Goal: Task Accomplishment & Management: Use online tool/utility

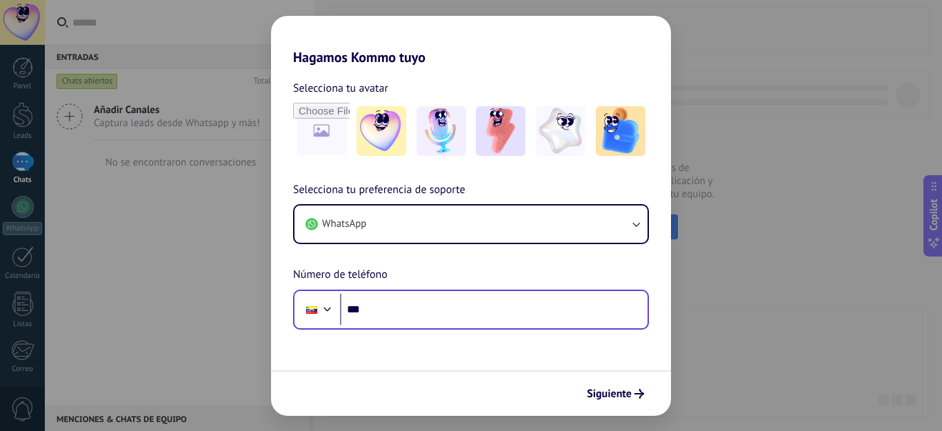
click at [397, 301] on input "***" at bounding box center [494, 310] width 308 height 32
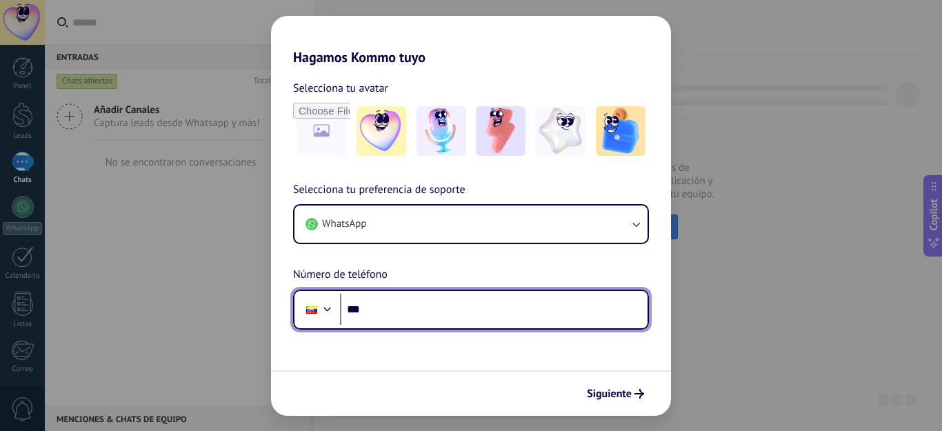
click at [397, 301] on input "***" at bounding box center [494, 310] width 308 height 32
type input "**********"
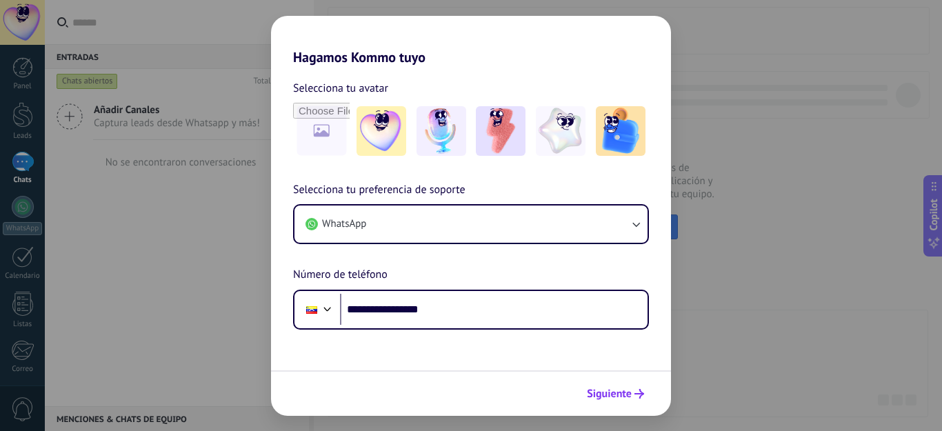
click at [598, 394] on span "Siguiente" at bounding box center [609, 394] width 45 height 10
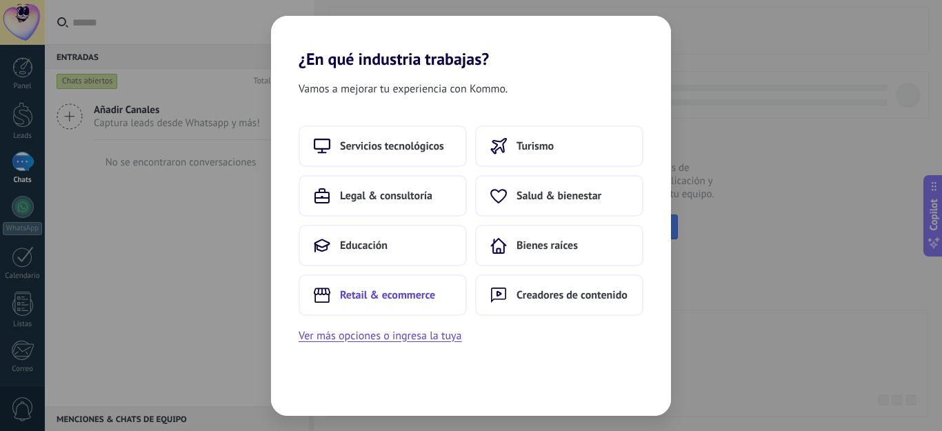
click at [396, 293] on span "Retail & ecommerce" at bounding box center [387, 295] width 95 height 14
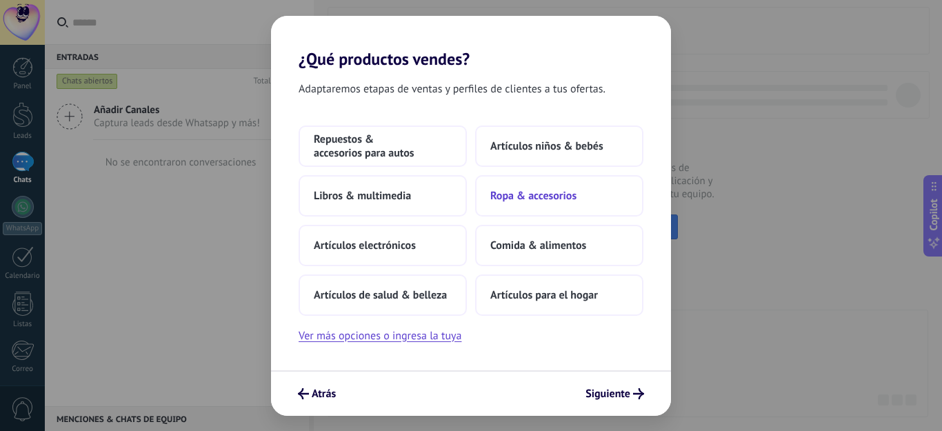
click at [575, 192] on span "Ropa & accesorios" at bounding box center [534, 196] width 86 height 14
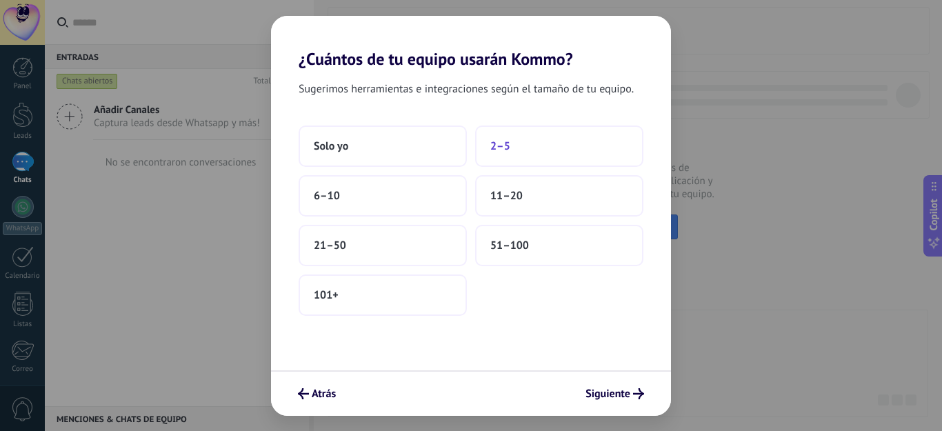
click at [540, 150] on button "2–5" at bounding box center [559, 146] width 168 height 41
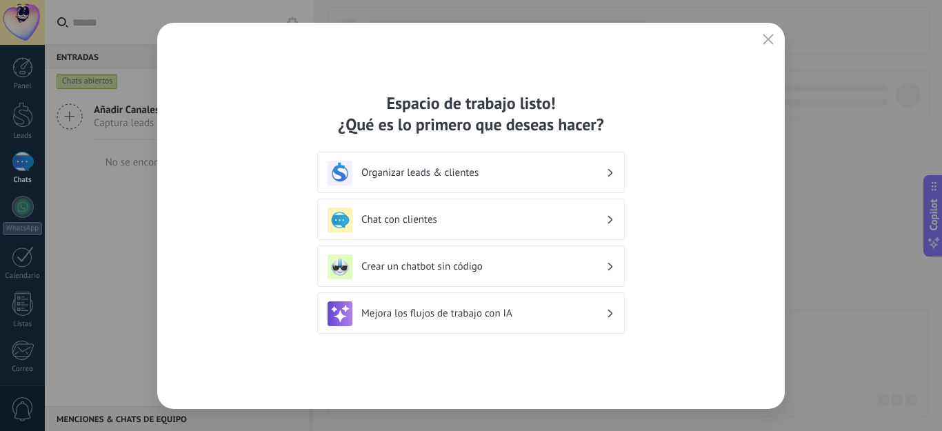
click at [605, 220] on h3 "Chat con clientes" at bounding box center [484, 219] width 245 height 13
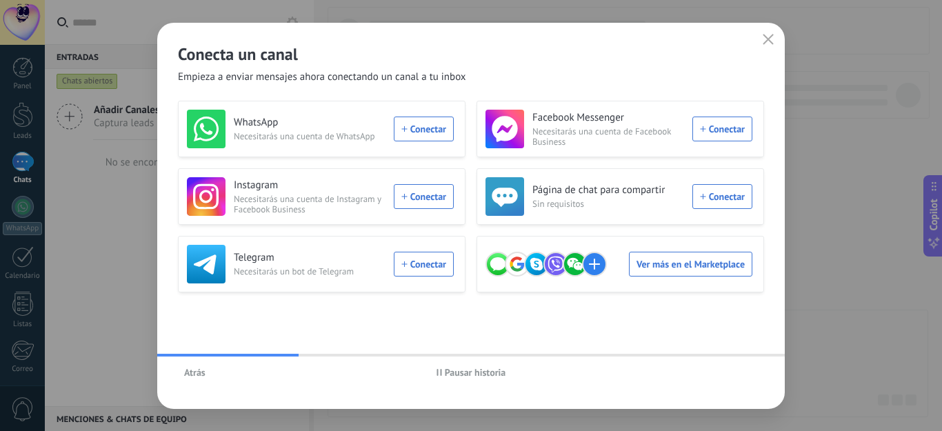
click at [187, 375] on span "Atrás" at bounding box center [194, 373] width 21 height 10
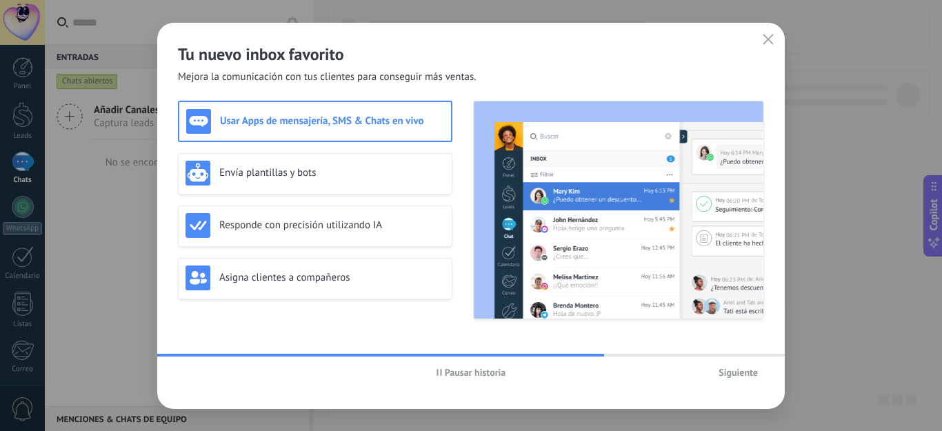
click at [743, 376] on span "Siguiente" at bounding box center [738, 373] width 39 height 10
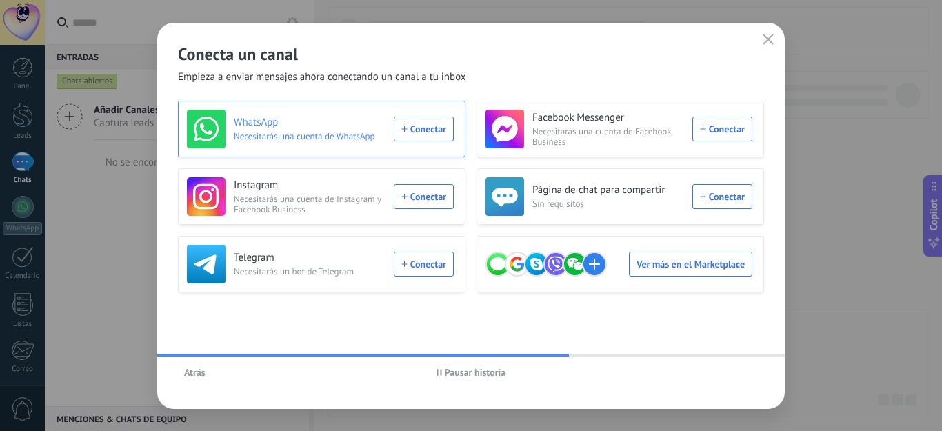
click at [416, 132] on div "WhatsApp Necesitarás una cuenta de WhatsApp Conectar" at bounding box center [320, 129] width 267 height 39
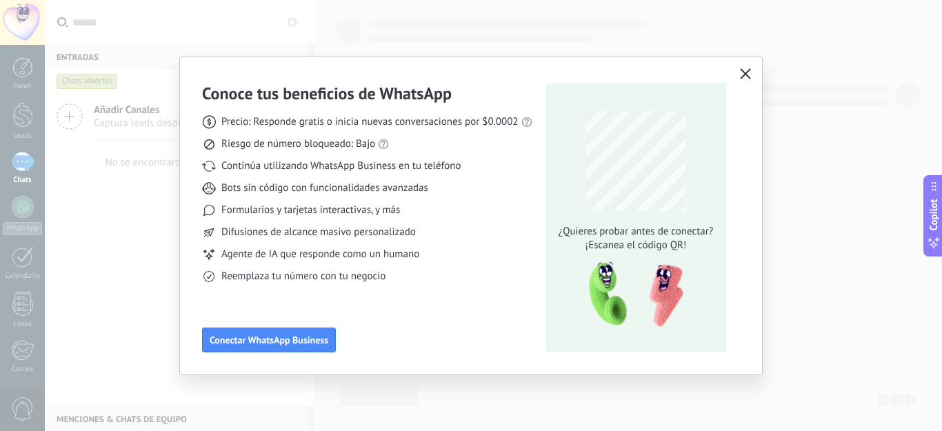
click at [740, 74] on icon "button" at bounding box center [745, 73] width 11 height 11
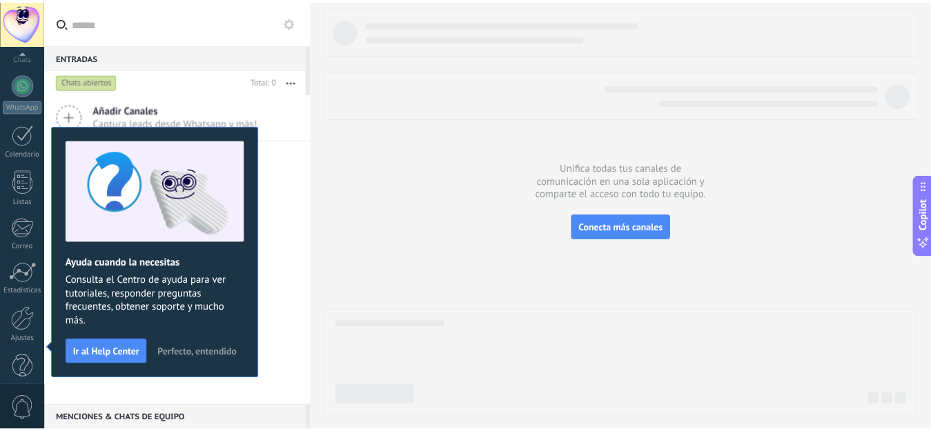
scroll to position [143, 0]
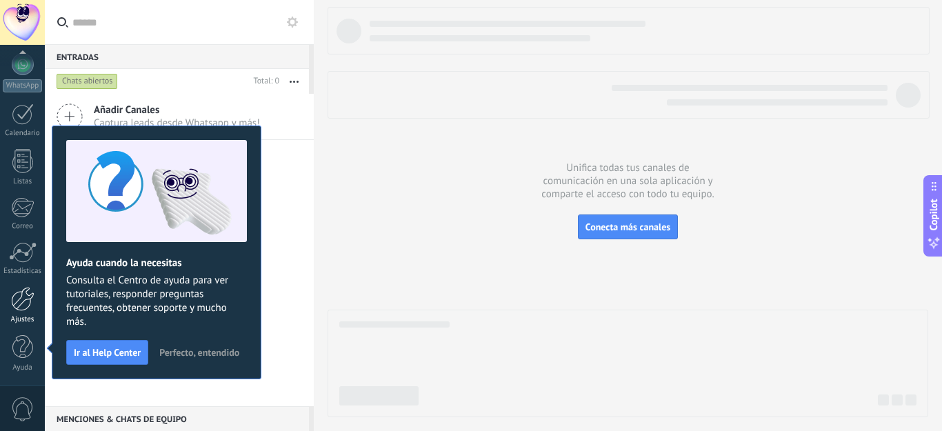
click at [23, 324] on div "Ajustes" at bounding box center [23, 319] width 40 height 9
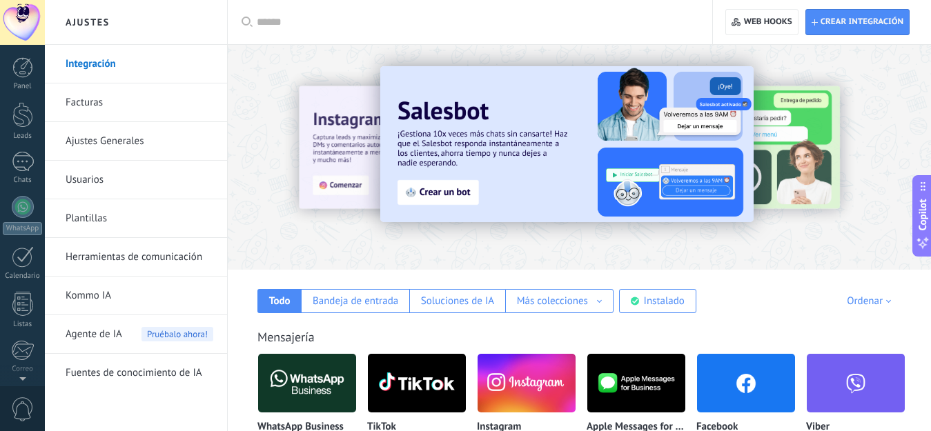
click at [19, 30] on div at bounding box center [22, 22] width 45 height 45
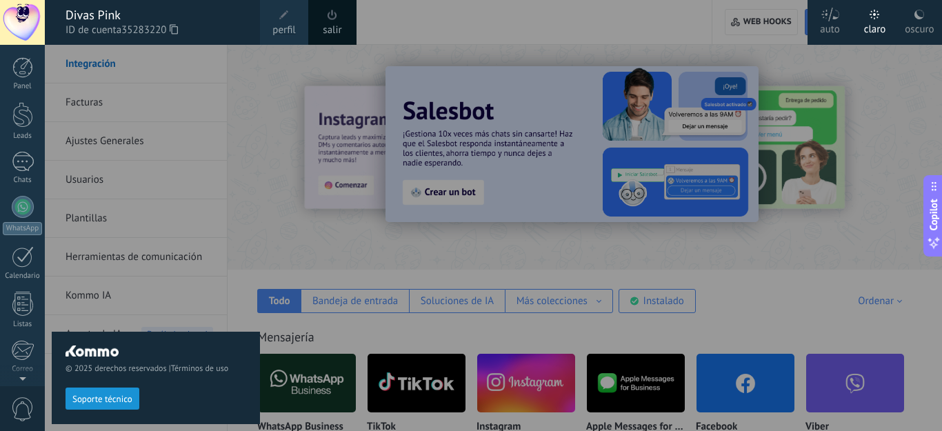
click at [339, 19] on span at bounding box center [332, 15] width 15 height 15
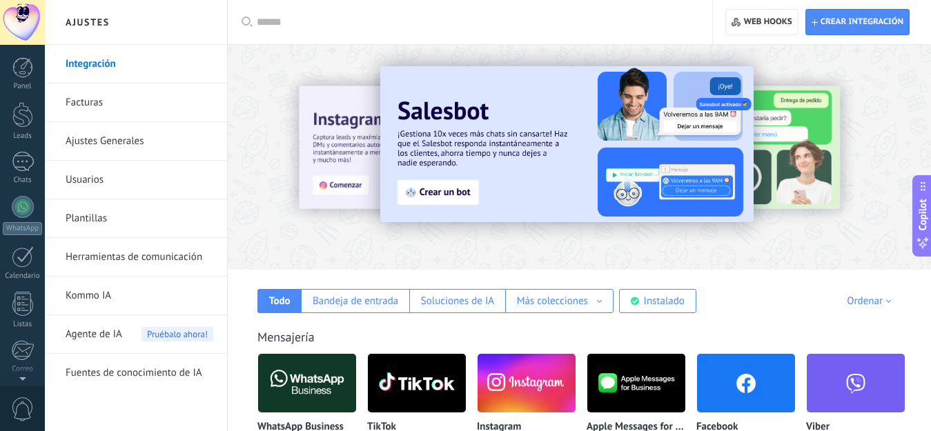
scroll to position [143, 0]
